Goal: Information Seeking & Learning: Learn about a topic

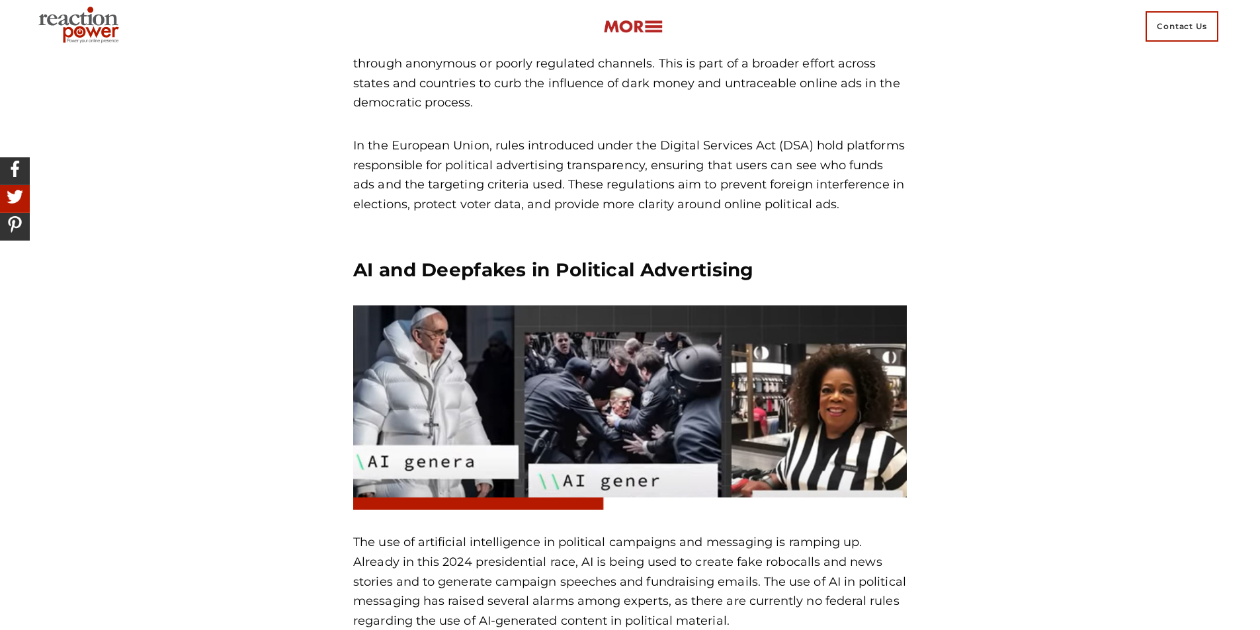
scroll to position [1256, 0]
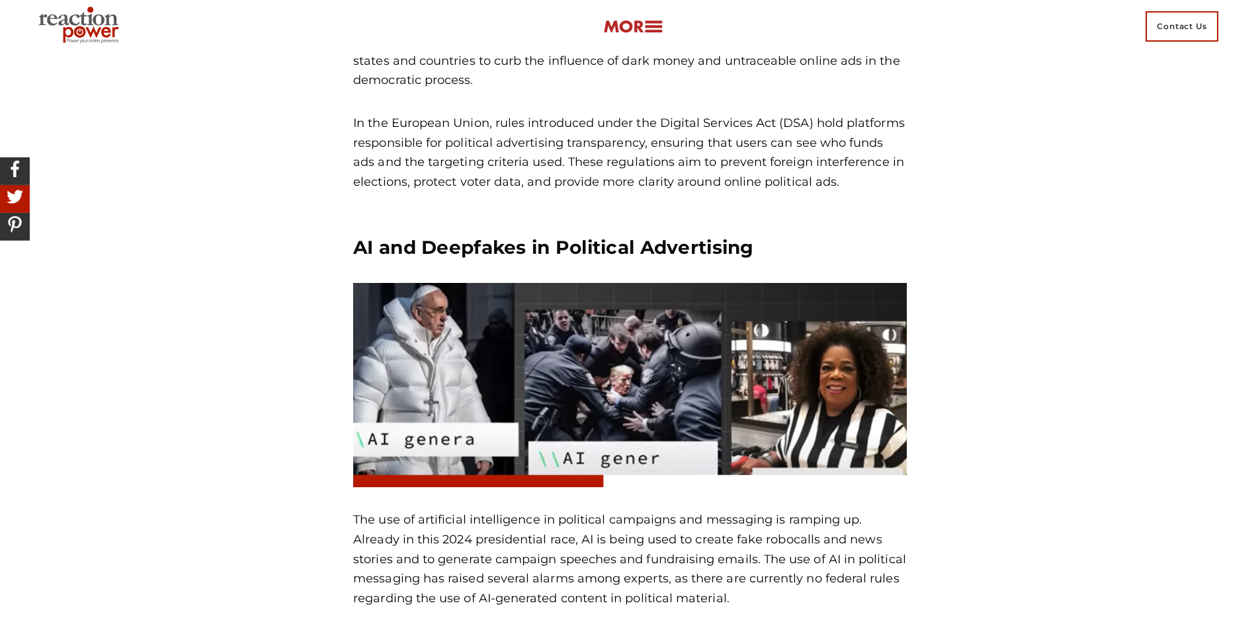
click at [450, 54] on p "[US_STATE]’s new law, signed in [DATE], mandates greater transparency in politi…" at bounding box center [629, 22] width 553 height 138
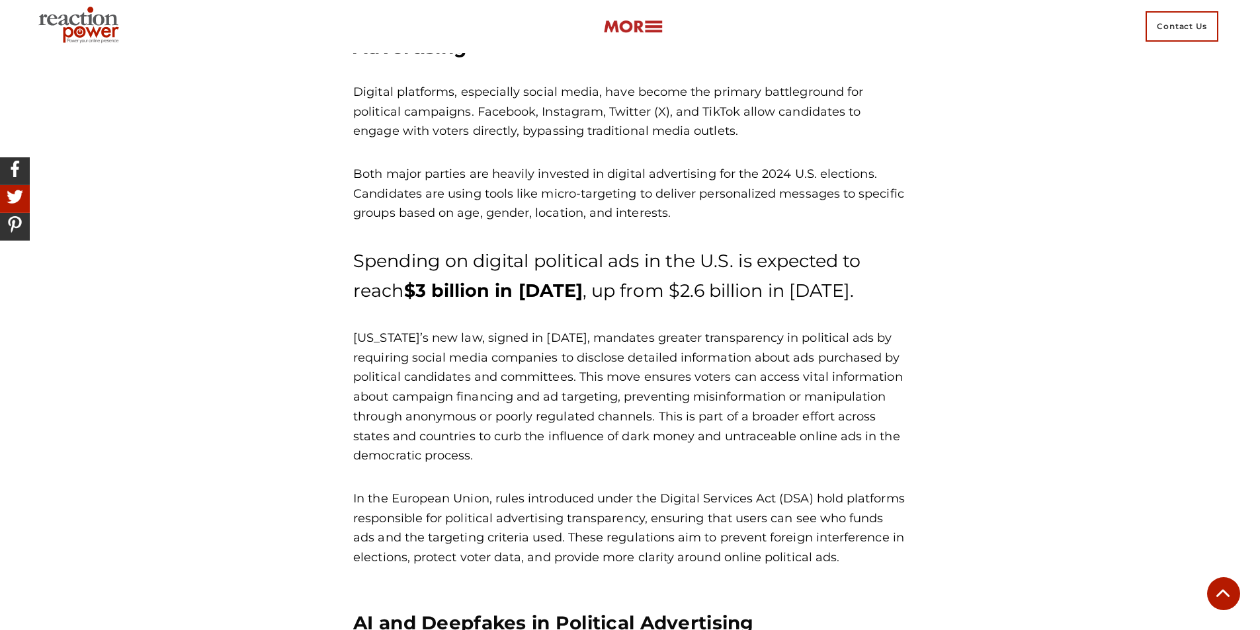
scroll to position [860, 0]
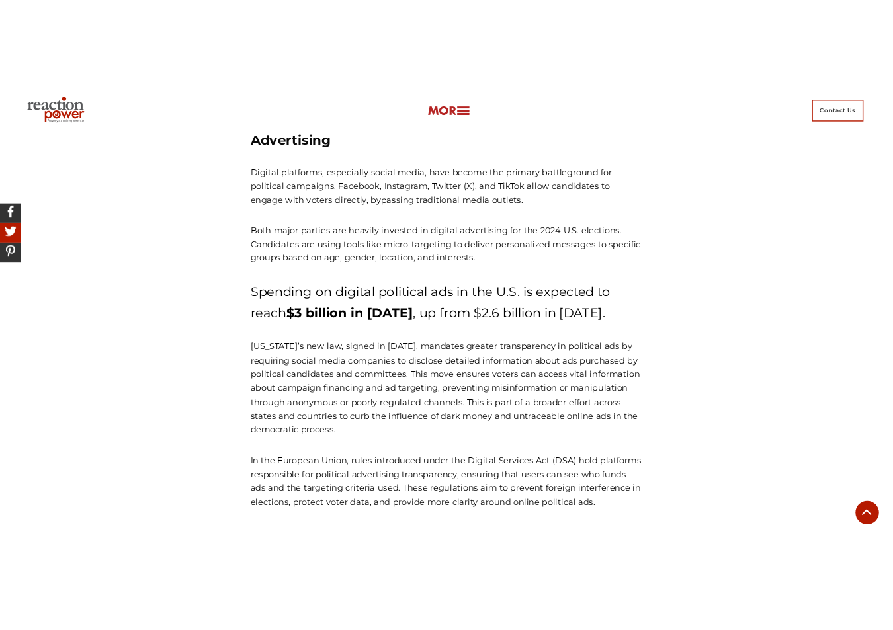
scroll to position [1410, 0]
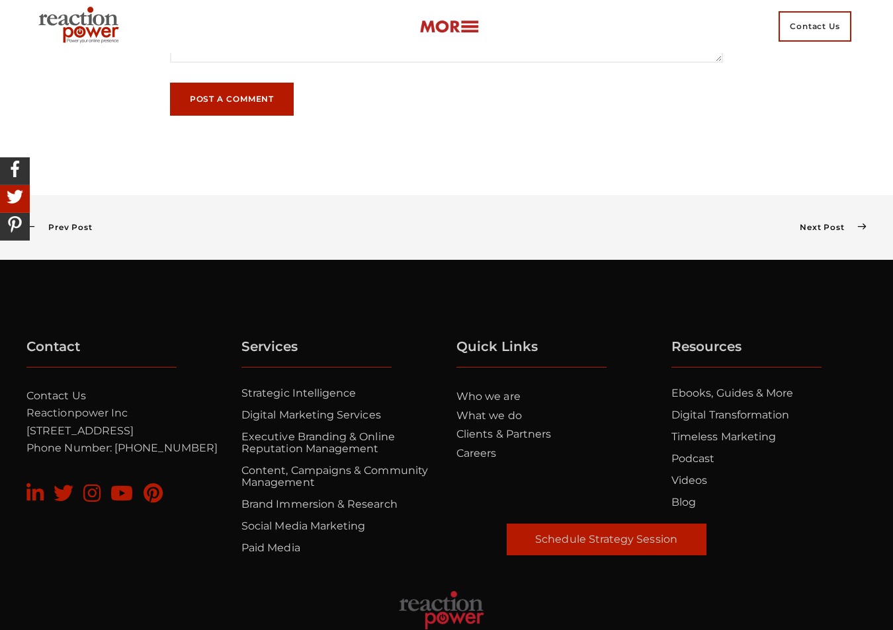
scroll to position [6926, 0]
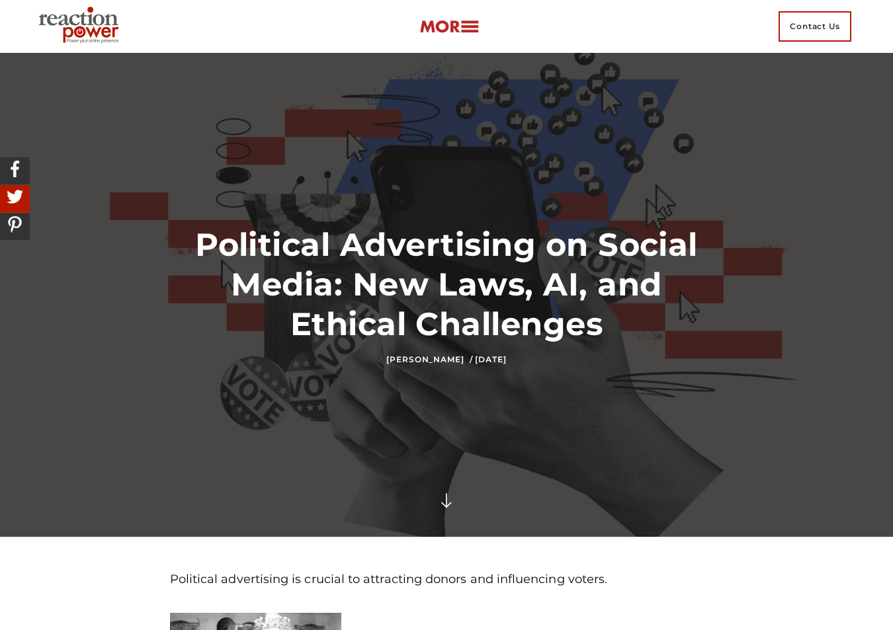
scroll to position [6926, 0]
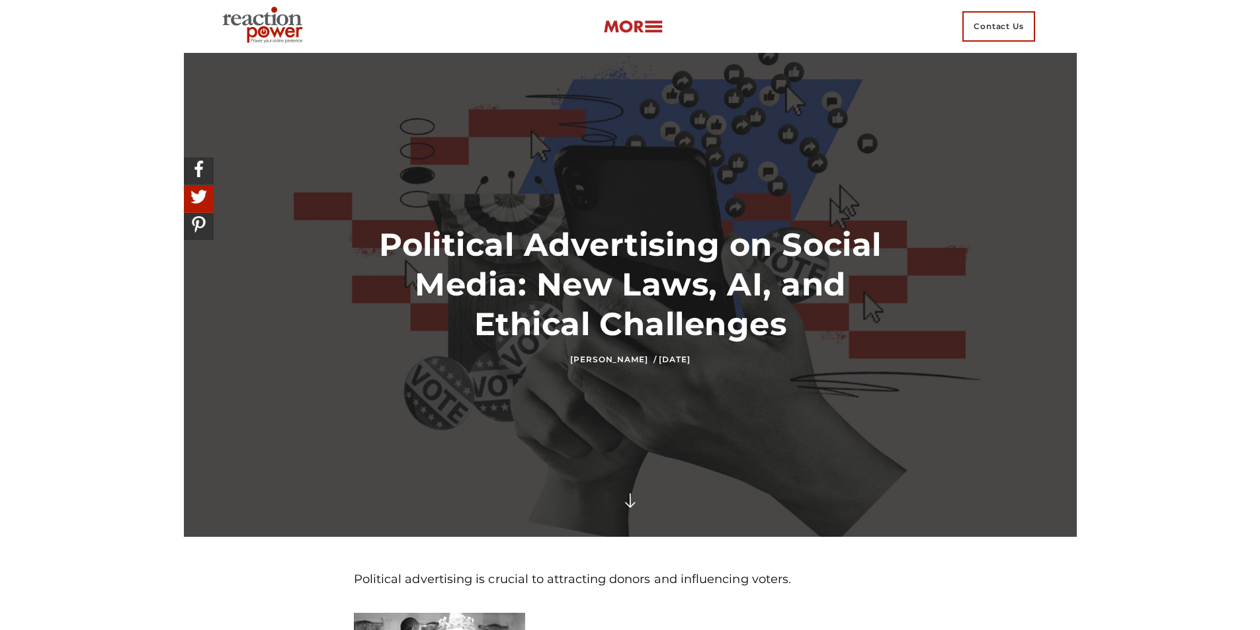
scroll to position [6926, 0]
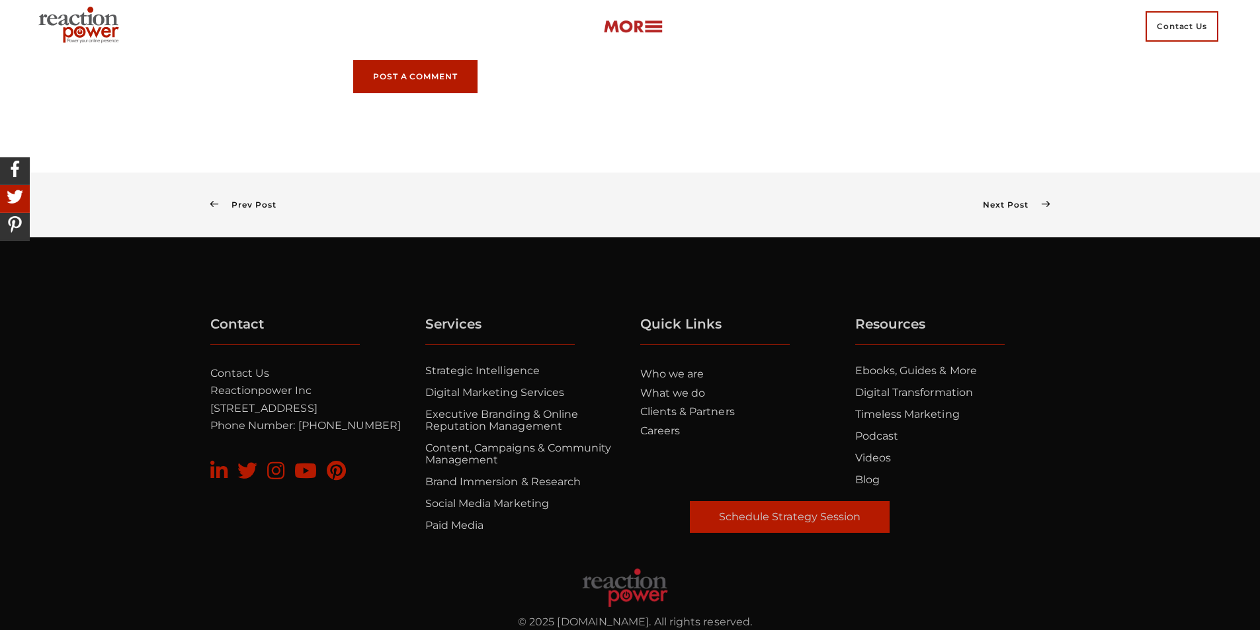
drag, startPoint x: 592, startPoint y: 215, endPoint x: 1190, endPoint y: 55, distance: 619.4
drag, startPoint x: 77, startPoint y: 114, endPoint x: 117, endPoint y: 126, distance: 41.2
click at [235, 200] on span "Prev Post" at bounding box center [247, 205] width 58 height 10
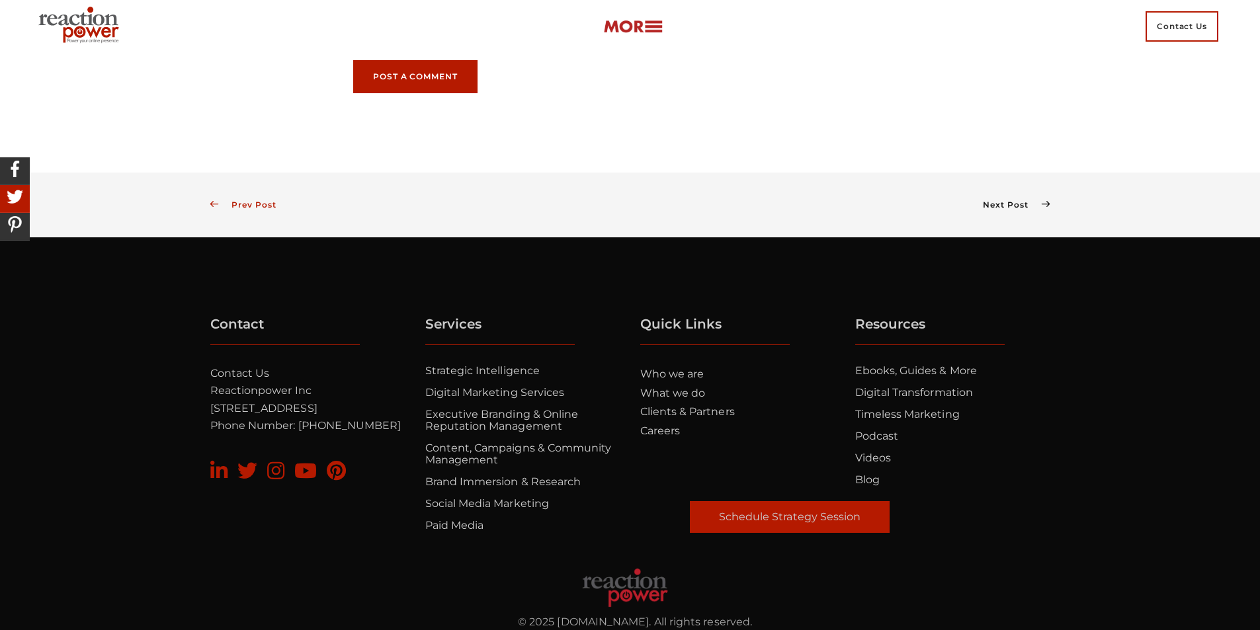
drag, startPoint x: 235, startPoint y: 166, endPoint x: 226, endPoint y: 161, distance: 10.7
click at [235, 200] on span "Prev Post" at bounding box center [247, 205] width 58 height 10
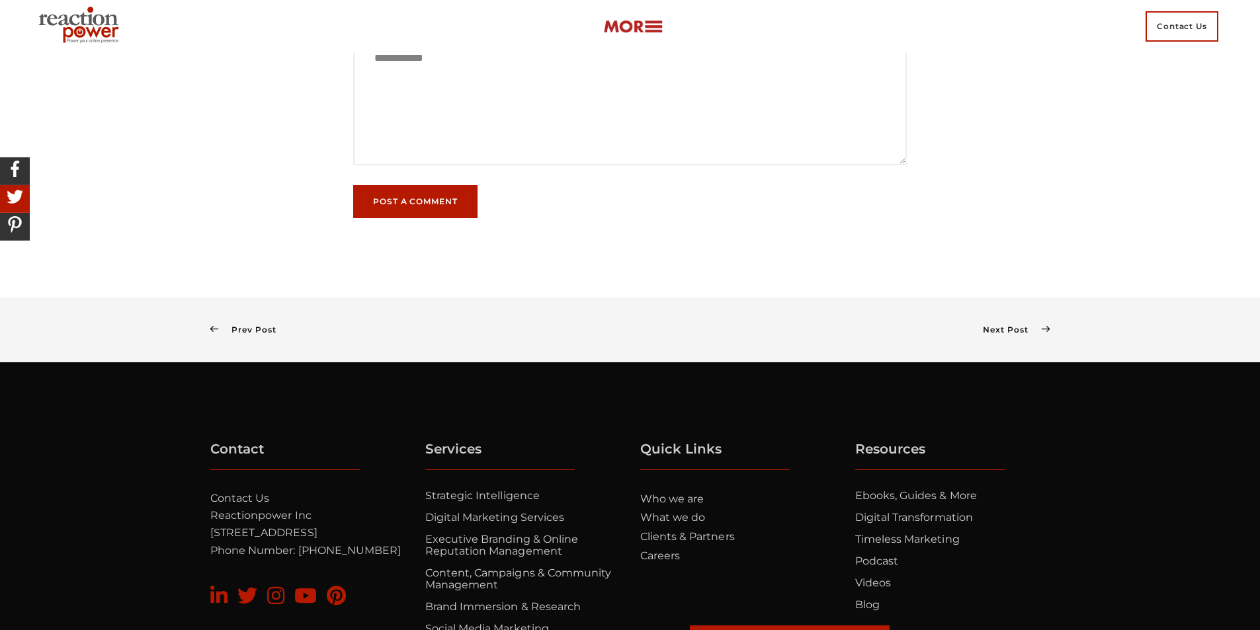
scroll to position [7610, 0]
